Goal: Task Accomplishment & Management: Use online tool/utility

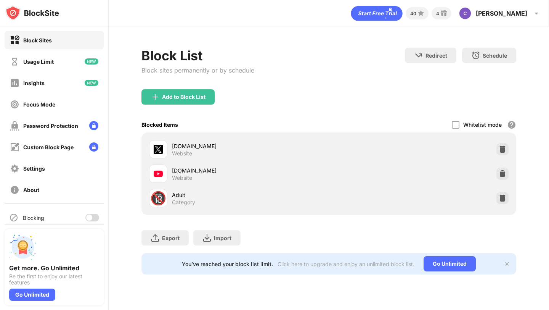
click at [90, 217] on div at bounding box center [89, 217] width 6 height 6
